Goal: Task Accomplishment & Management: Manage account settings

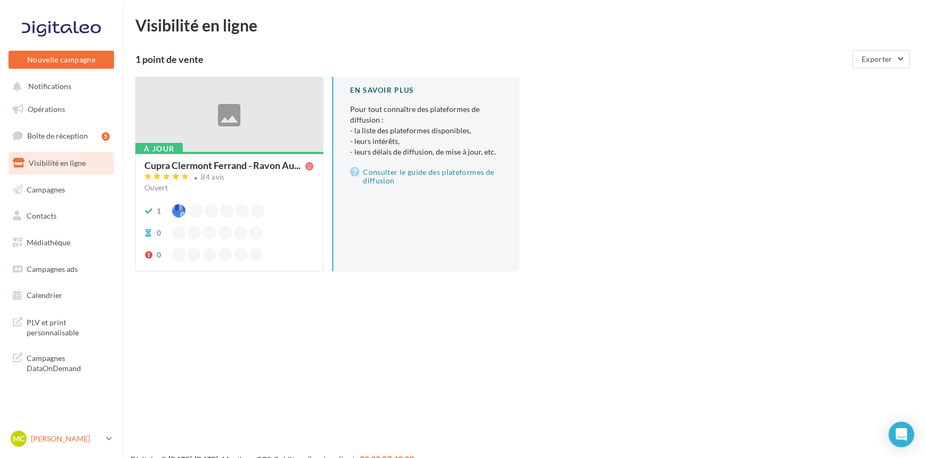
click at [66, 441] on p "[PERSON_NAME]" at bounding box center [66, 438] width 71 height 11
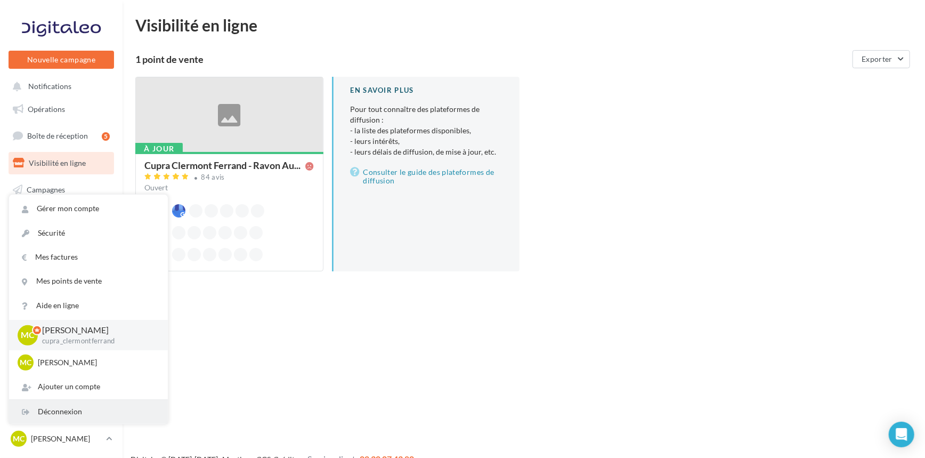
click at [74, 412] on div "Déconnexion" at bounding box center [88, 412] width 159 height 24
